Goal: Navigation & Orientation: Find specific page/section

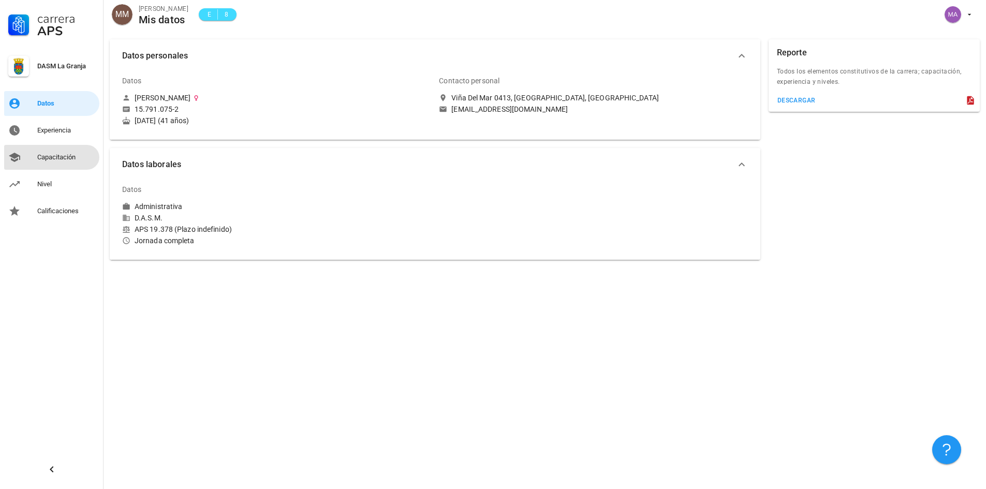
click at [54, 156] on div "Capacitación" at bounding box center [66, 157] width 58 height 8
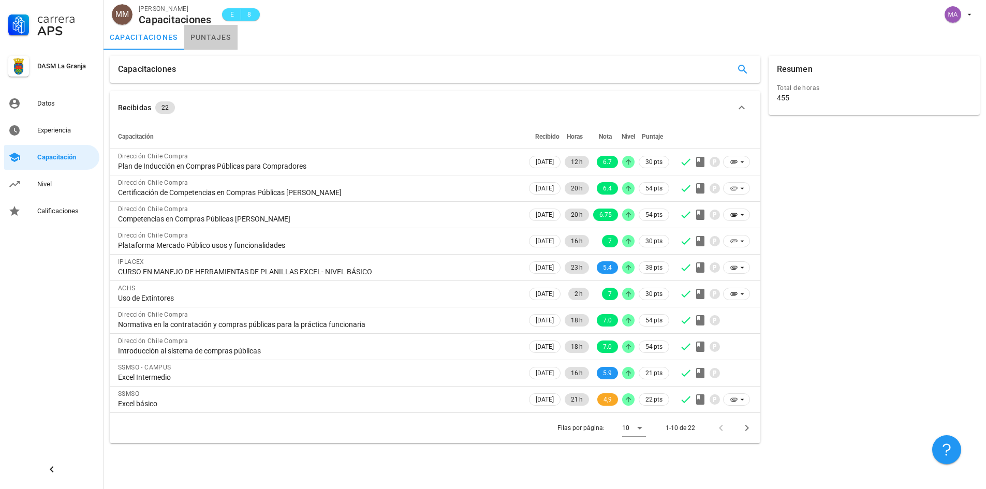
click at [201, 38] on link "puntajes" at bounding box center [210, 37] width 53 height 25
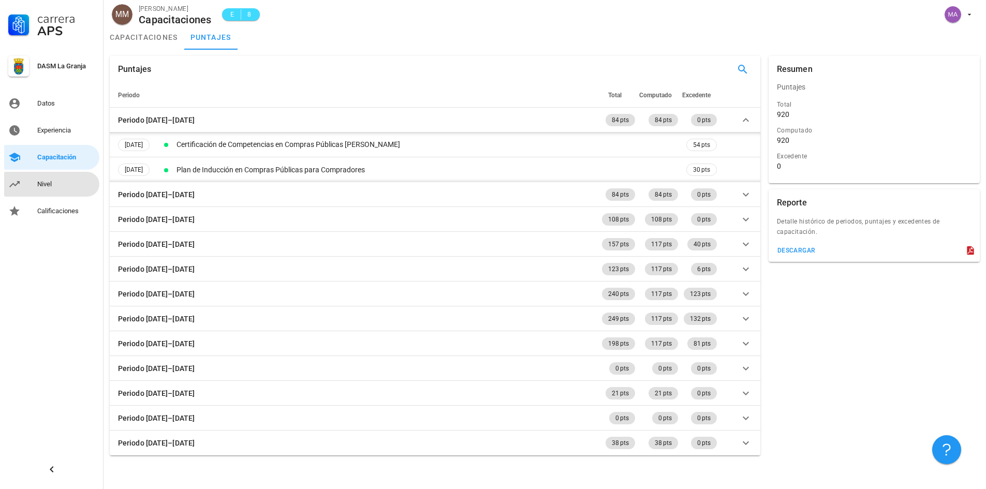
click at [60, 183] on div "Nivel" at bounding box center [66, 184] width 58 height 8
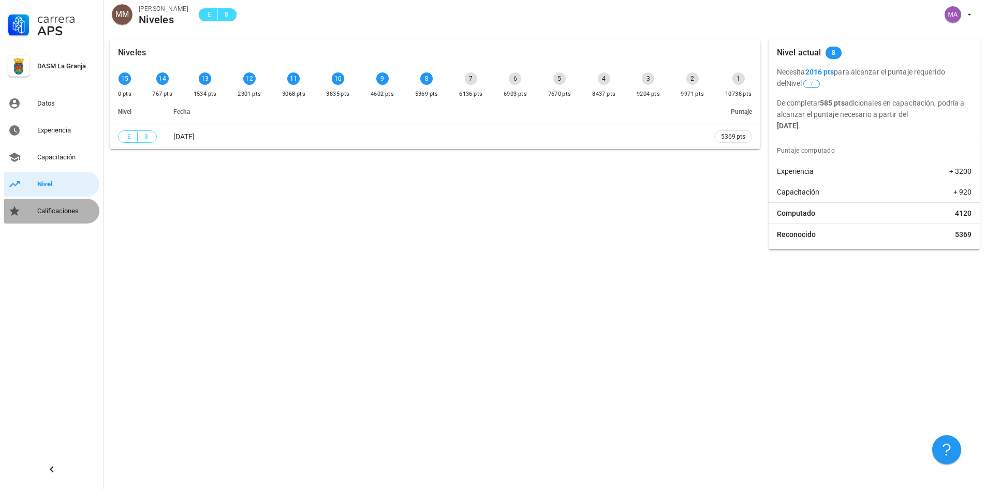
click at [67, 217] on div "Calificaciones" at bounding box center [66, 211] width 58 height 17
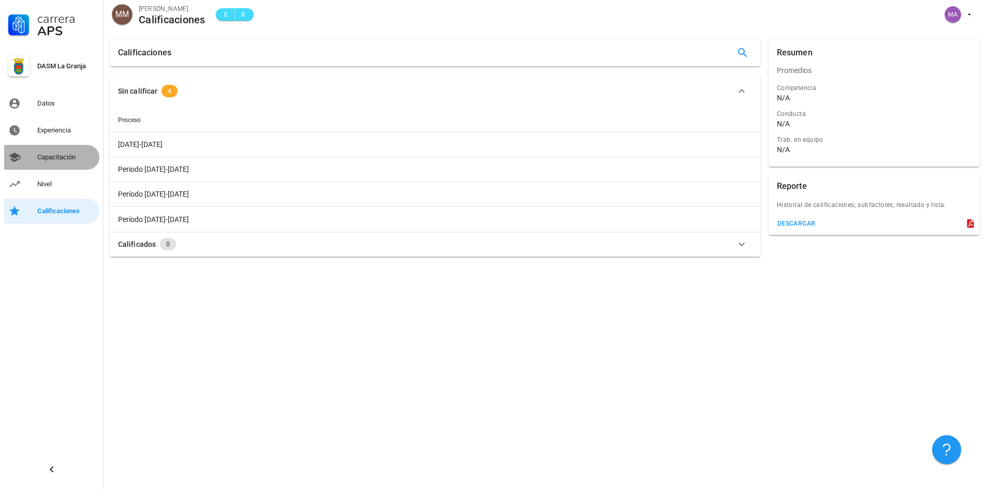
click at [46, 150] on div "Capacitación" at bounding box center [66, 157] width 58 height 17
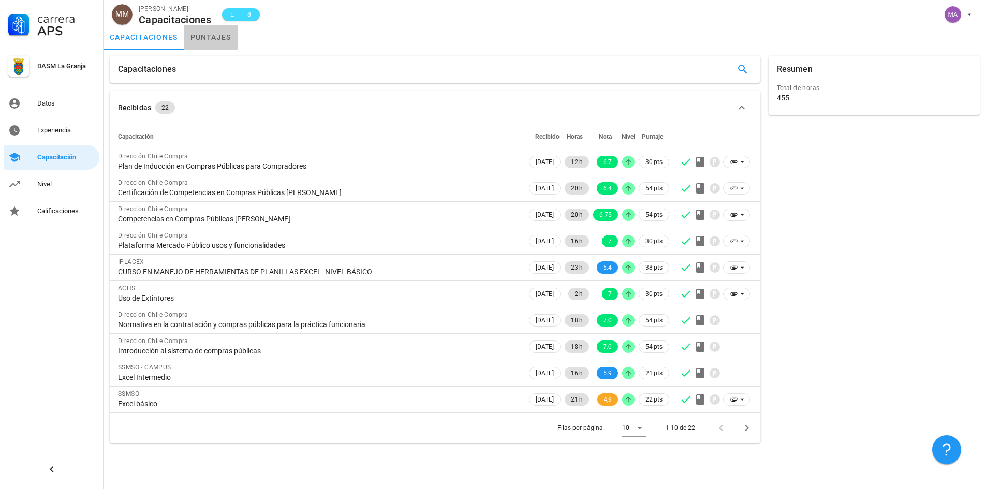
click at [210, 29] on link "puntajes" at bounding box center [210, 37] width 53 height 25
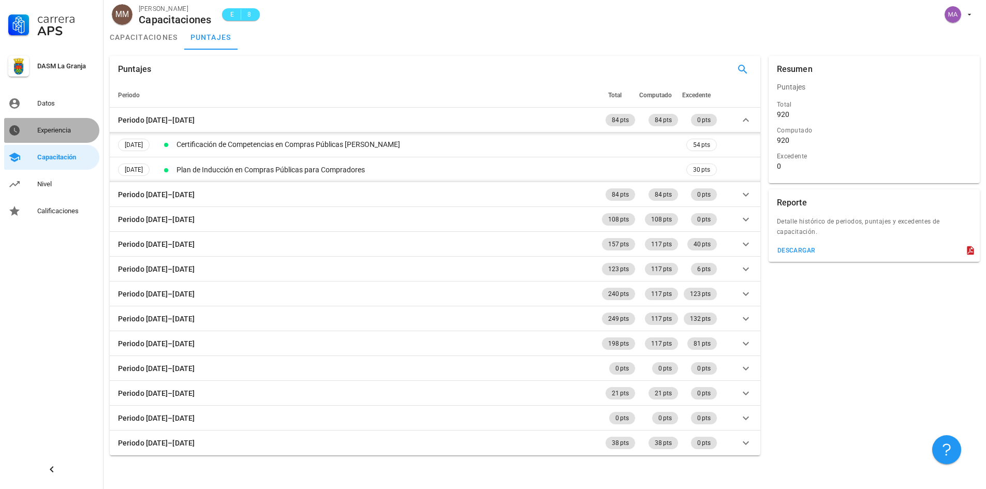
click at [84, 128] on div "Experiencia" at bounding box center [66, 130] width 58 height 8
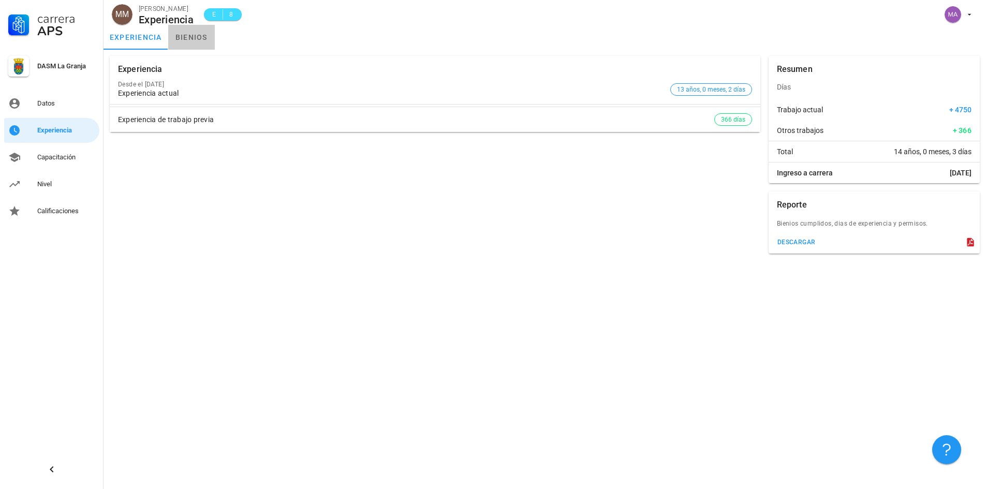
click at [191, 39] on link "bienios" at bounding box center [191, 37] width 47 height 25
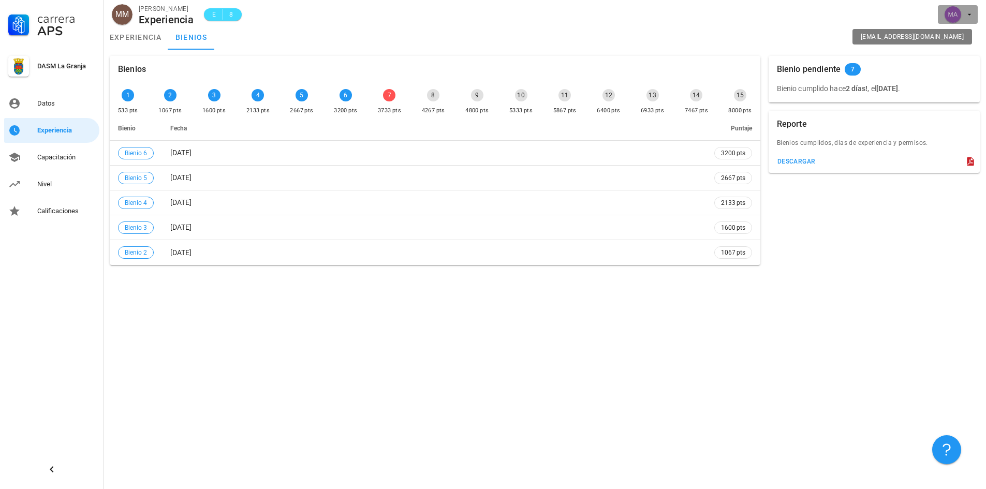
click at [967, 14] on icon "button" at bounding box center [970, 14] width 8 height 8
click at [965, 42] on div "Salir" at bounding box center [964, 40] width 17 height 21
